Goal: Information Seeking & Learning: Learn about a topic

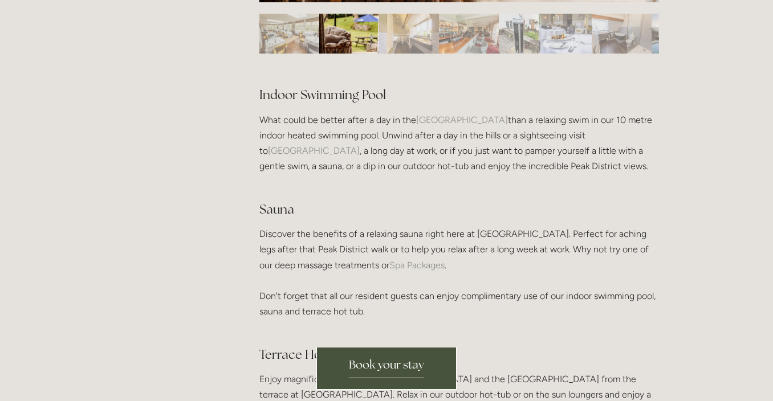
scroll to position [776, 0]
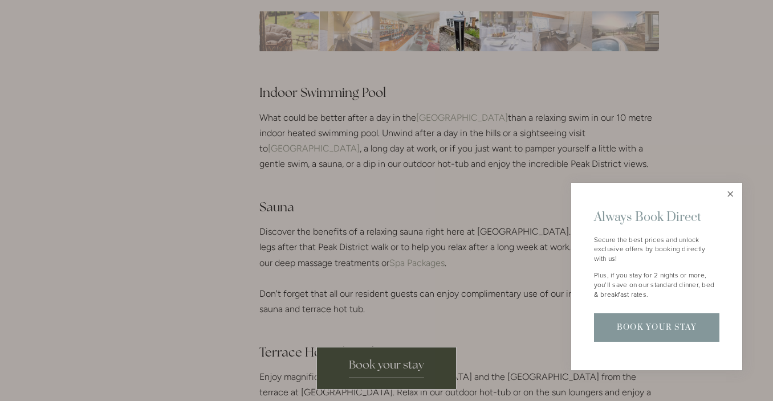
click at [730, 196] on link "Close" at bounding box center [731, 195] width 20 height 20
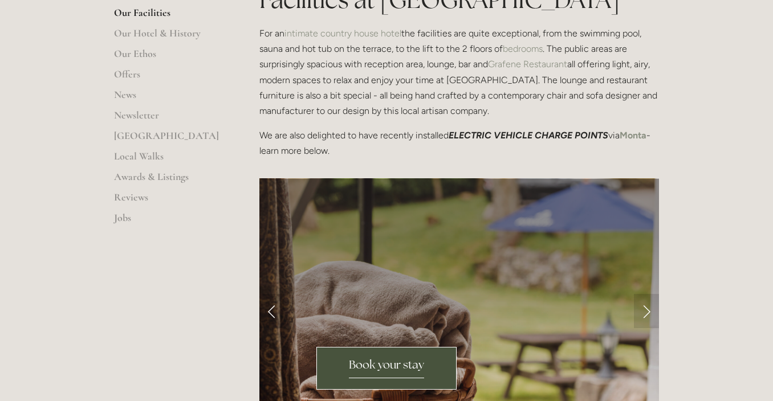
scroll to position [330, 0]
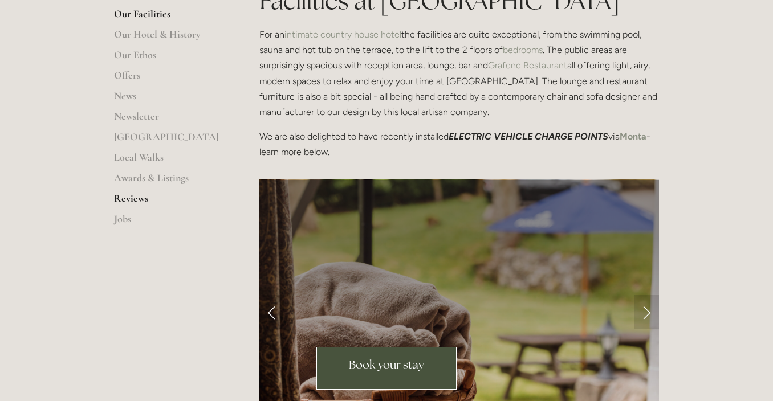
click at [134, 197] on link "Reviews" at bounding box center [168, 202] width 109 height 21
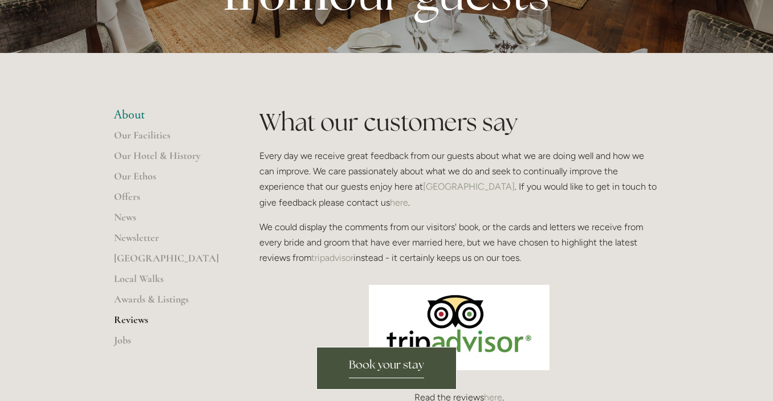
scroll to position [205, 0]
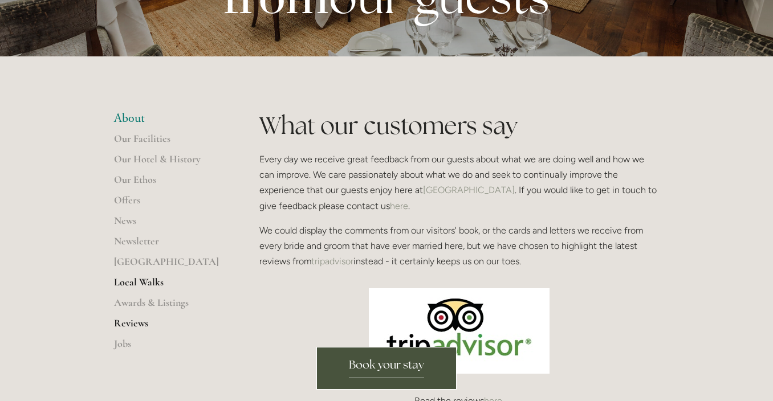
click at [148, 282] on link "Local Walks" at bounding box center [168, 286] width 109 height 21
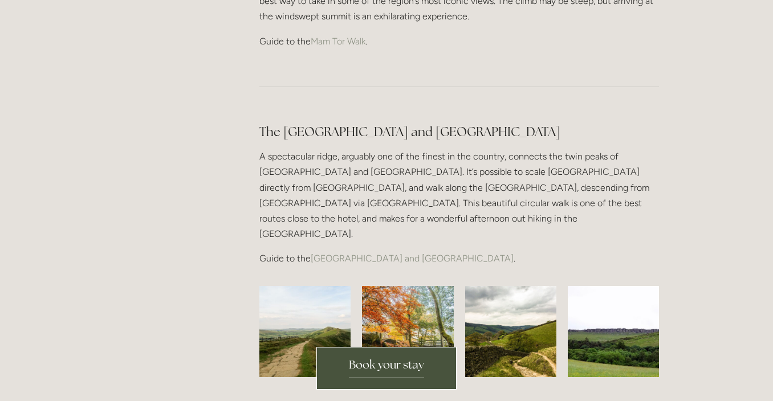
scroll to position [941, 0]
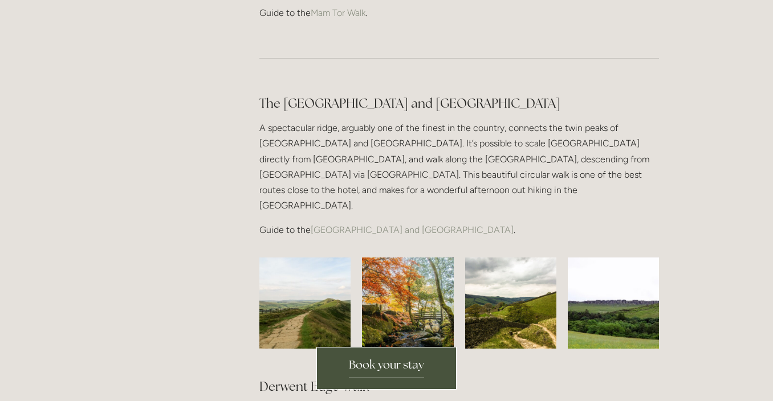
click at [388, 225] on link "[GEOGRAPHIC_DATA] and [GEOGRAPHIC_DATA]" at bounding box center [412, 230] width 203 height 11
